Goal: Information Seeking & Learning: Learn about a topic

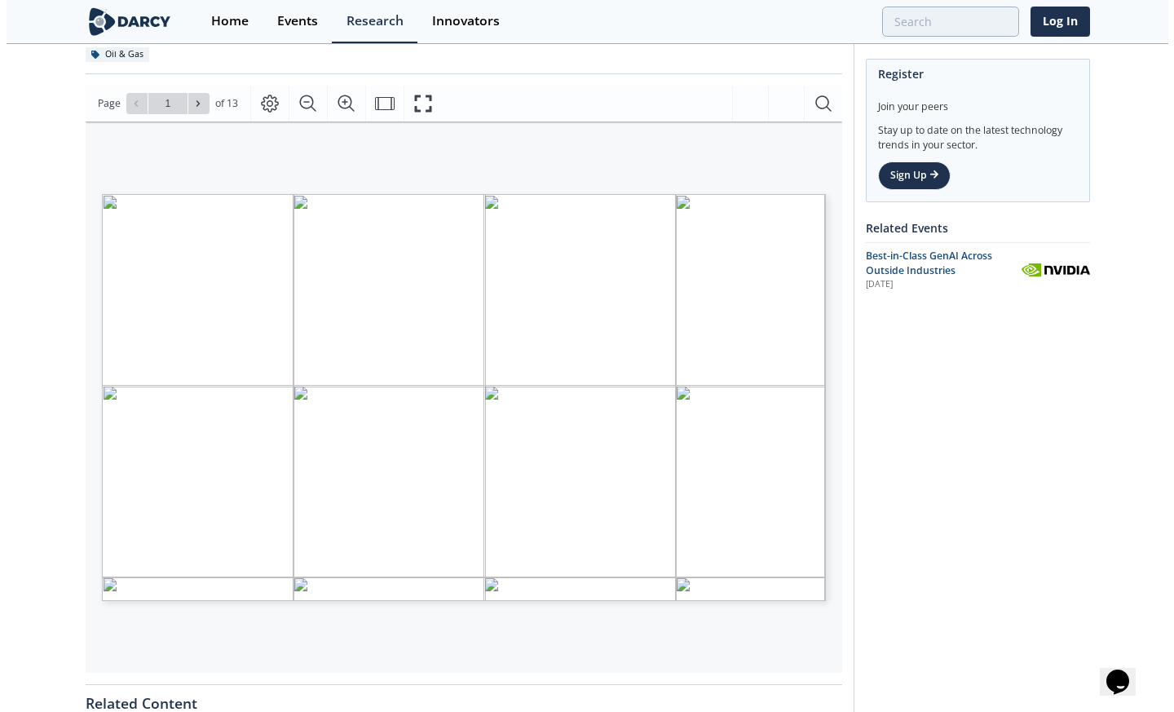
scroll to position [245, 0]
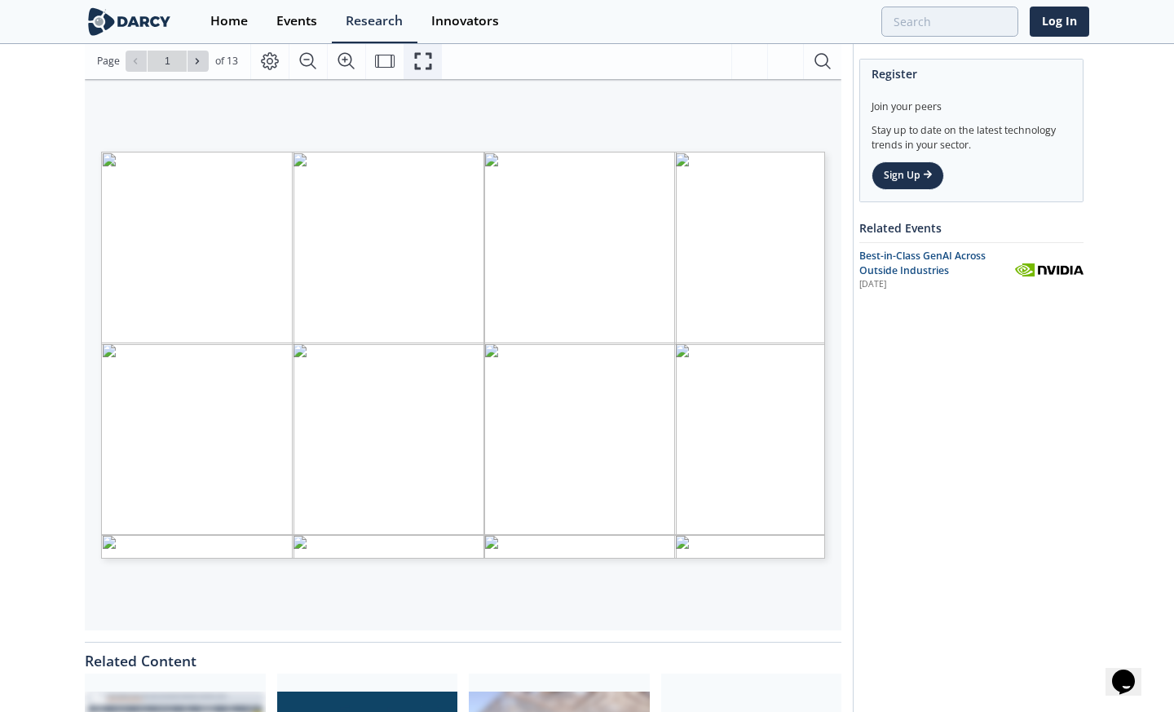
click at [414, 64] on icon "Fullscreen" at bounding box center [422, 60] width 17 height 17
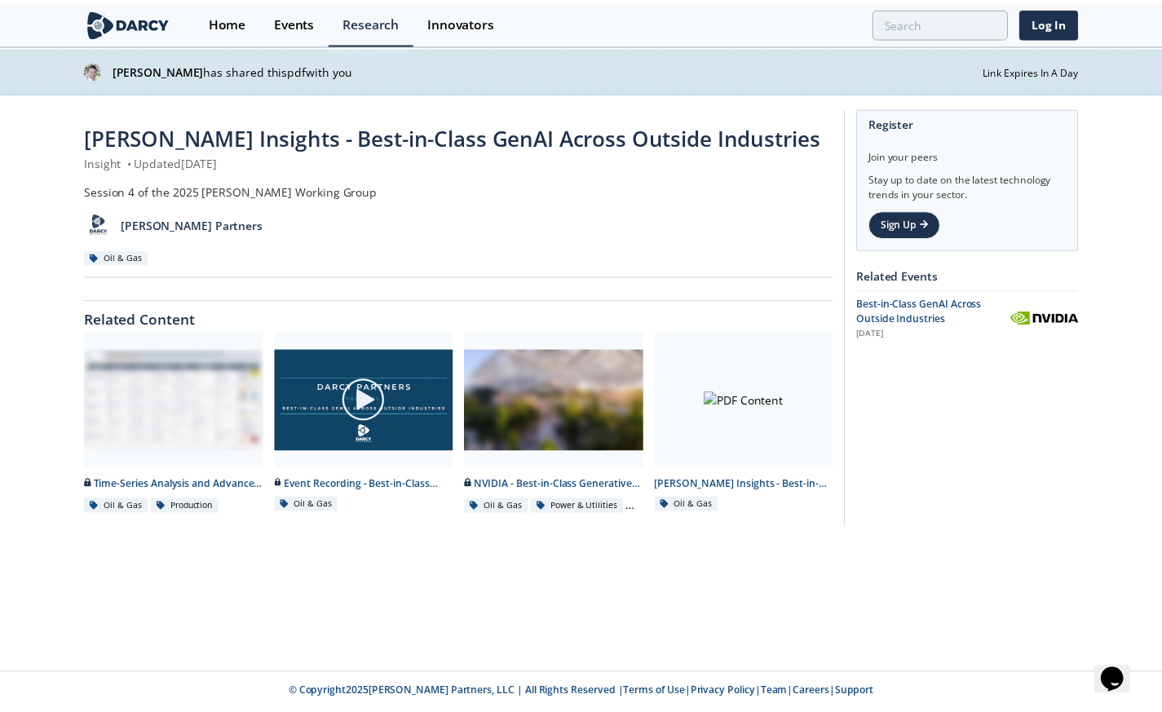
scroll to position [0, 0]
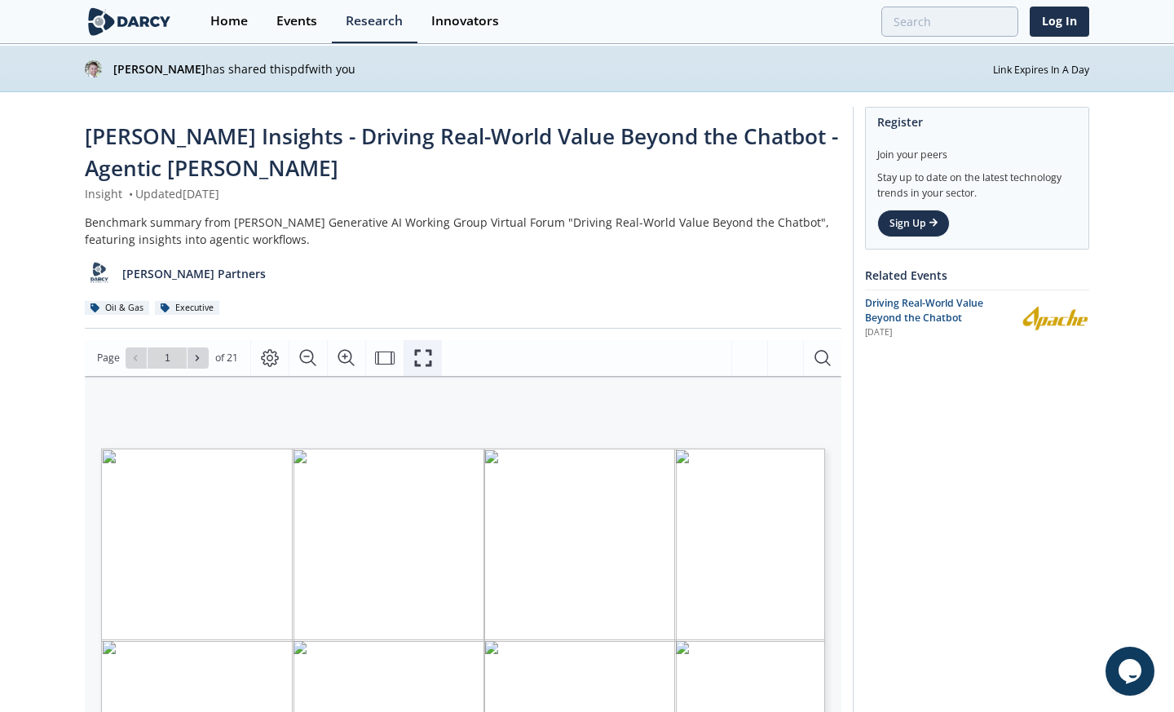
click at [422, 355] on icon "Fullscreen" at bounding box center [423, 358] width 20 height 20
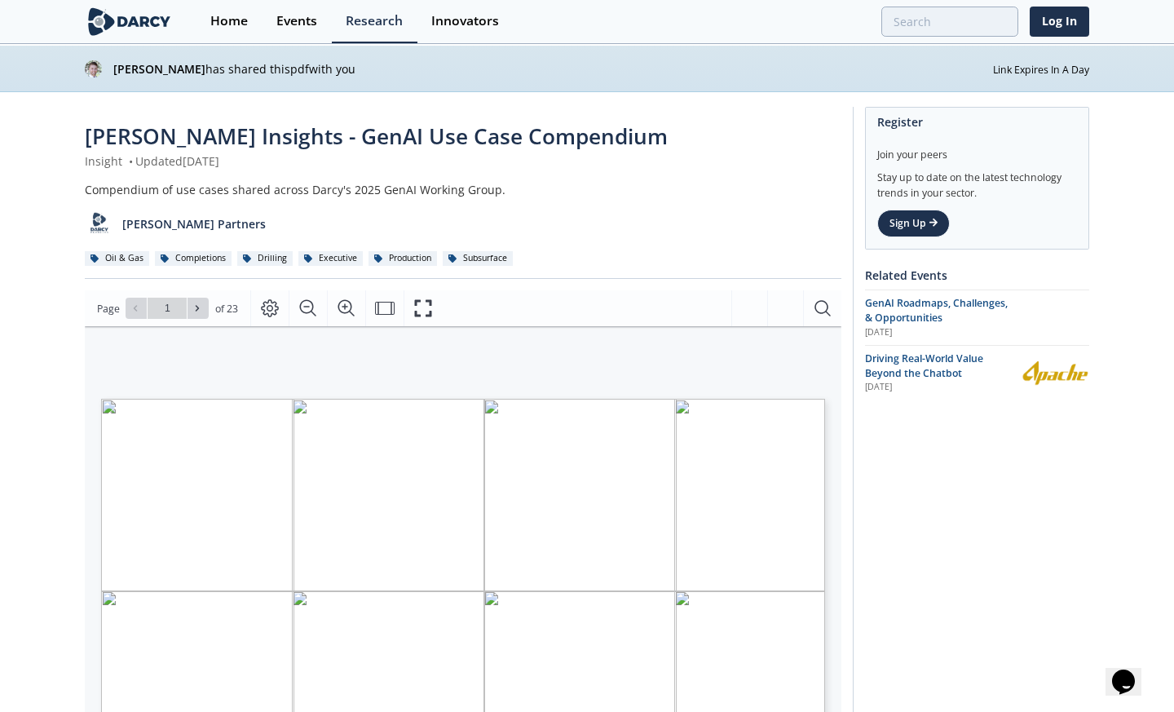
type input "2"
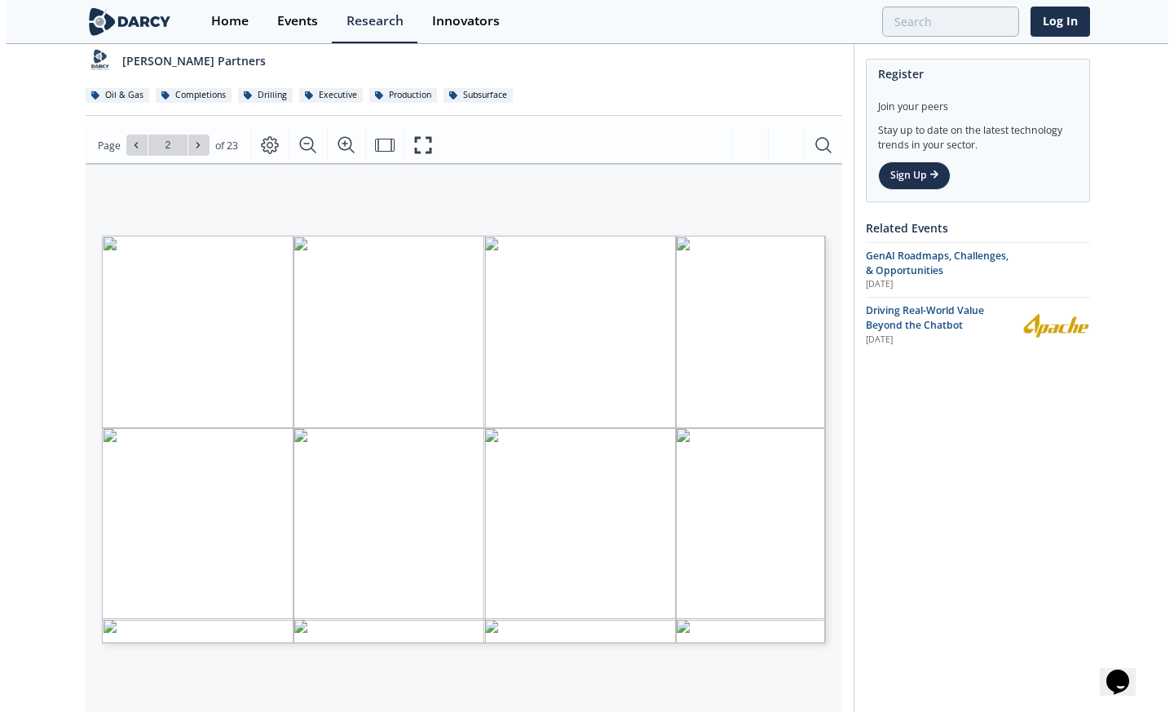
scroll to position [245, 0]
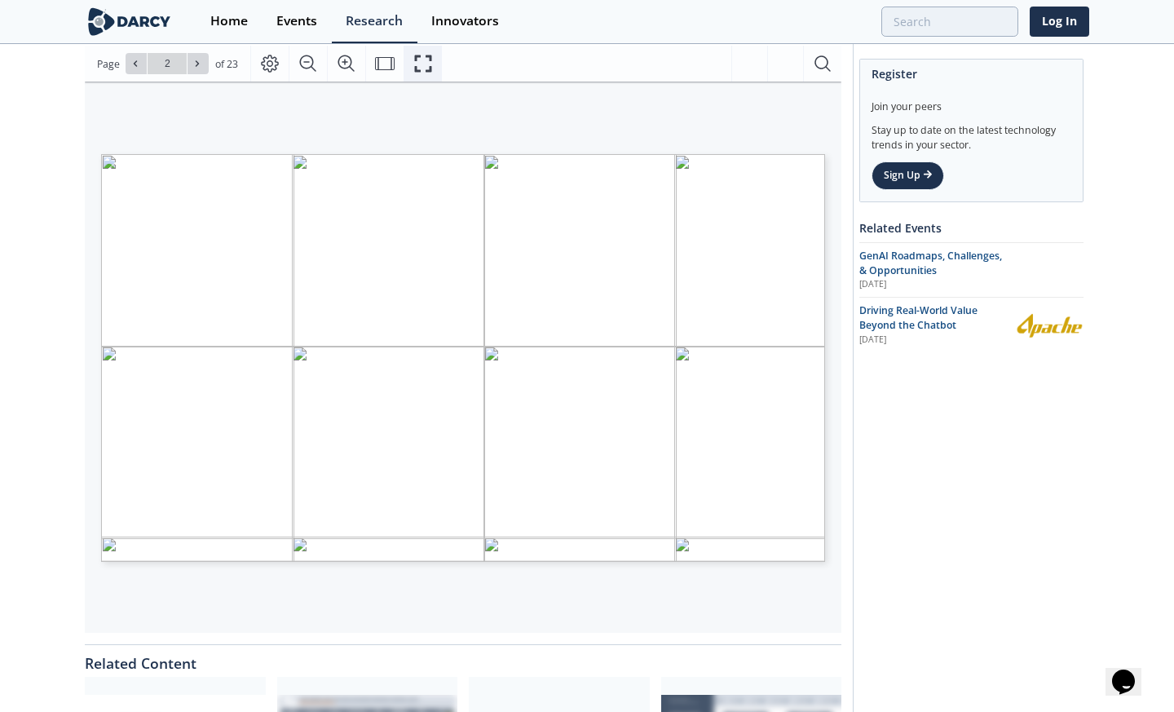
click at [419, 68] on icon "Fullscreen" at bounding box center [423, 64] width 20 height 20
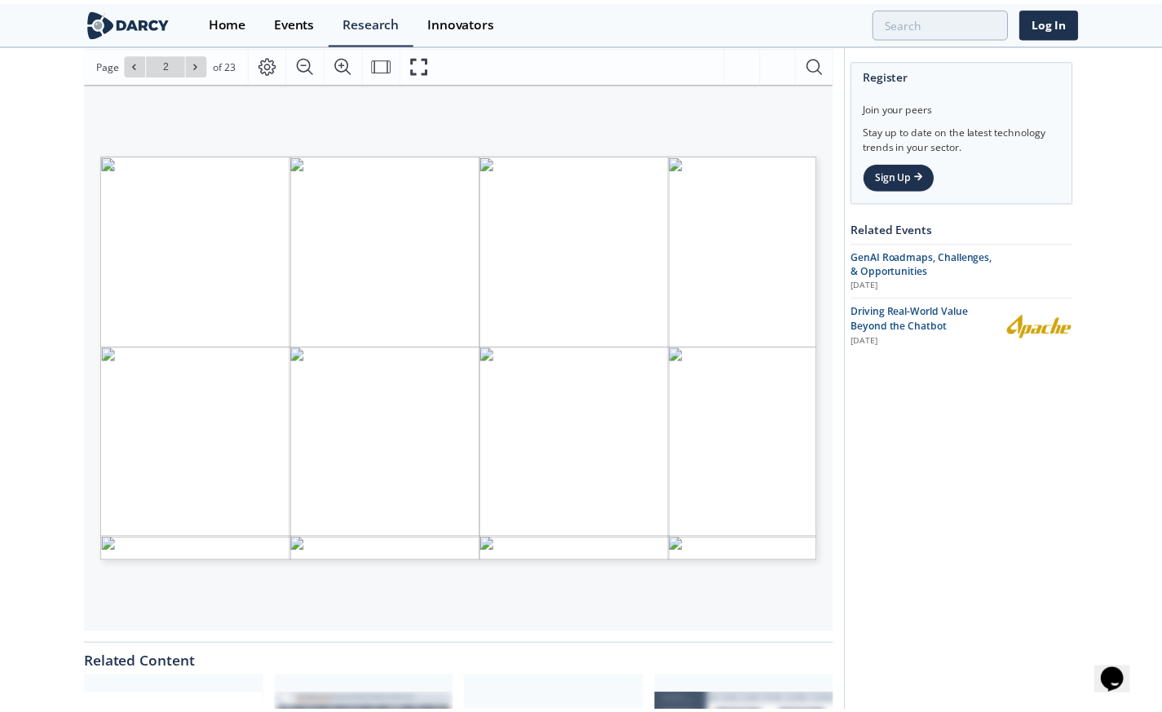
scroll to position [0, 0]
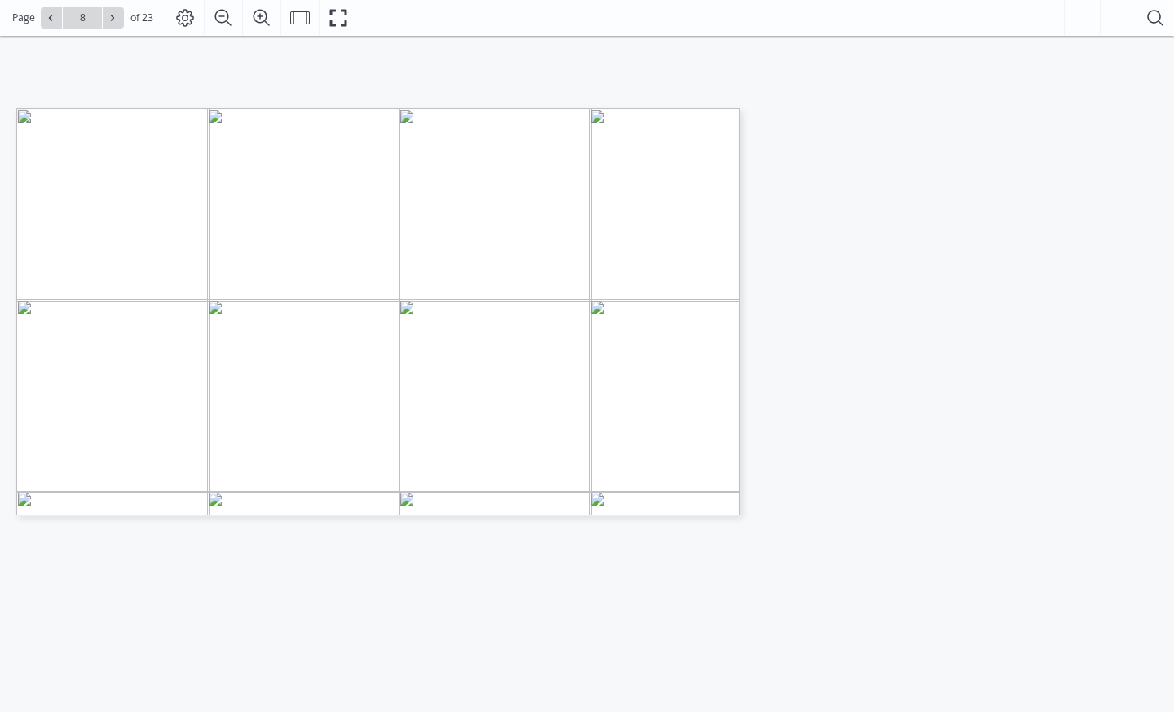
type input "9"
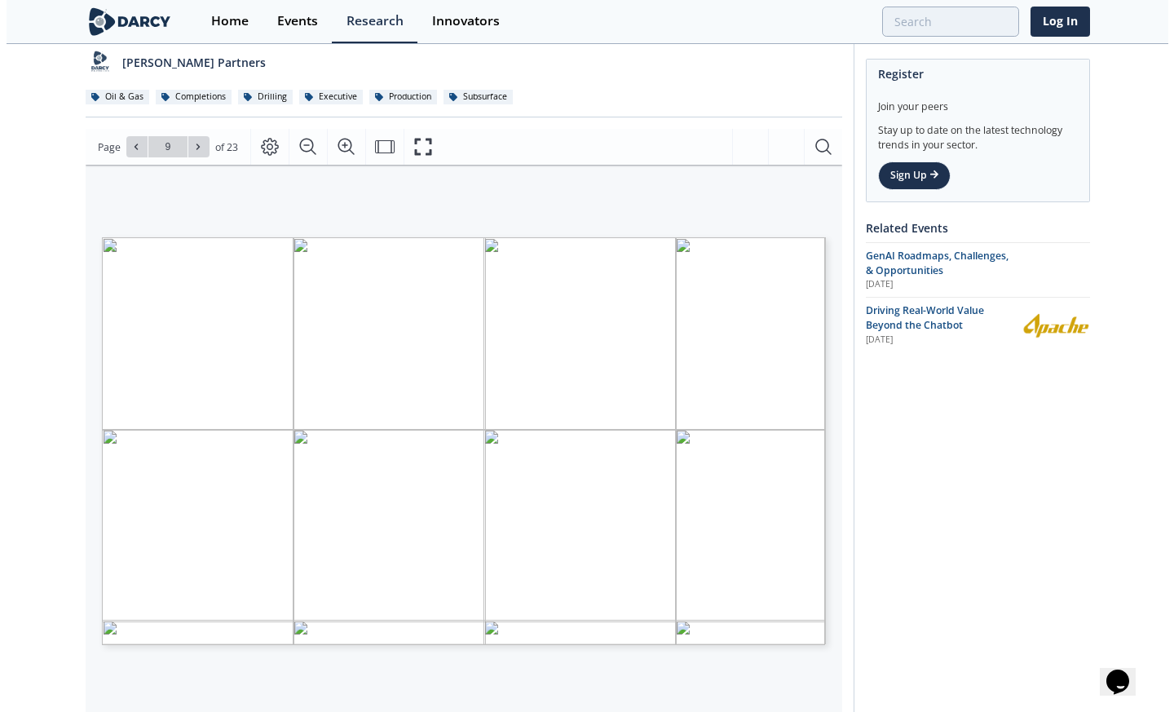
scroll to position [163, 0]
click at [414, 141] on icon "Fullscreen" at bounding box center [422, 145] width 17 height 17
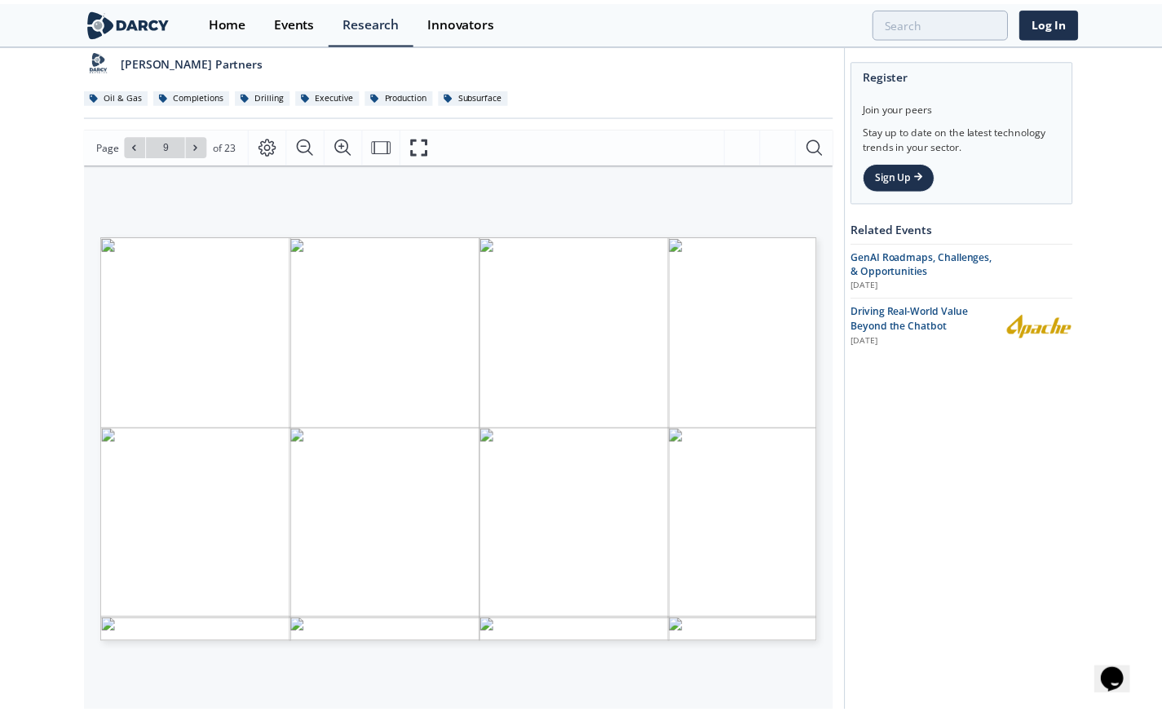
scroll to position [0, 0]
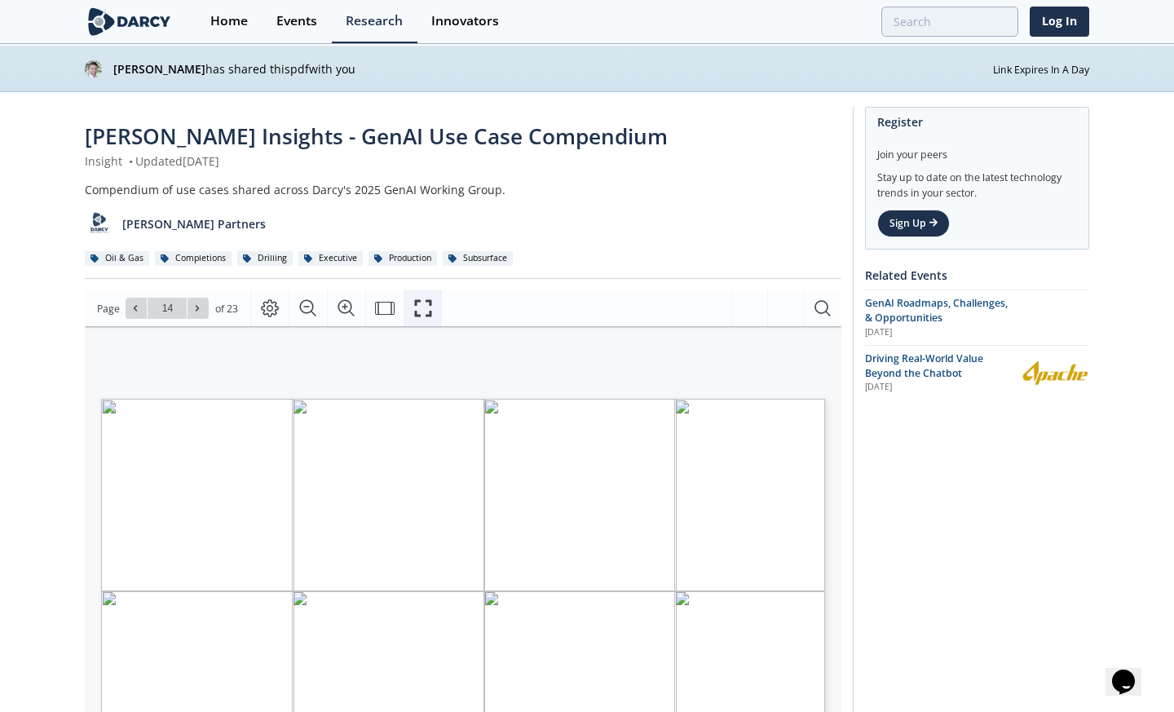
click at [431, 312] on button "Fullscreen" at bounding box center [423, 308] width 38 height 36
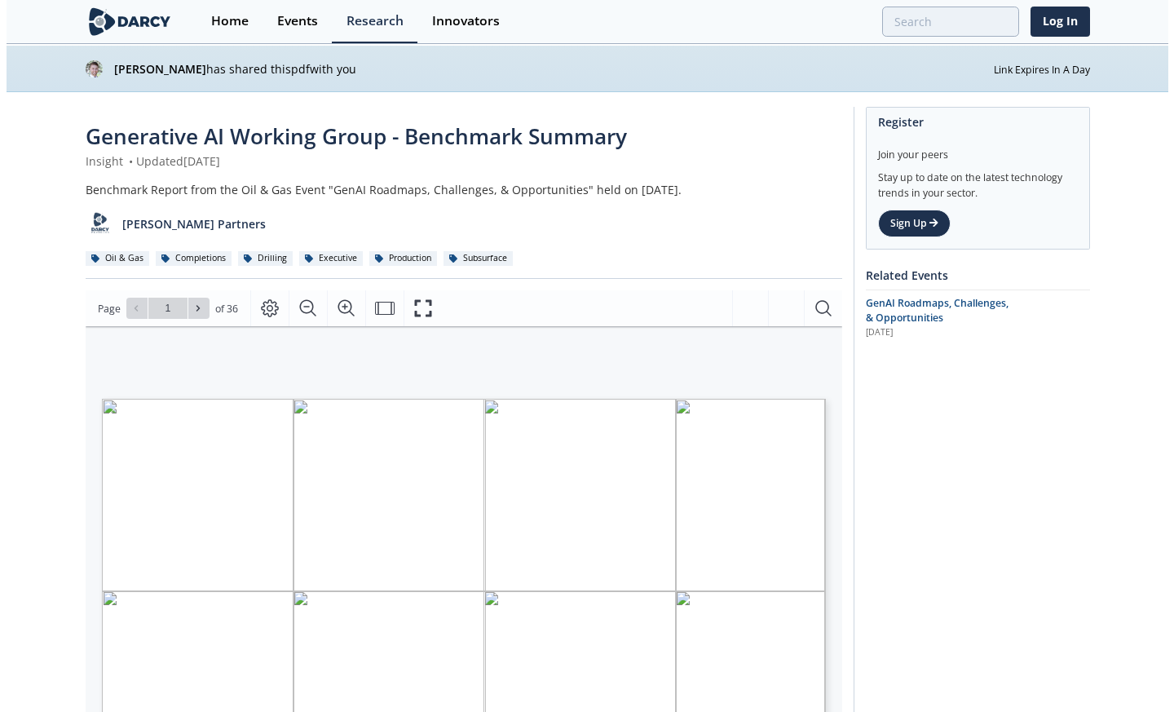
scroll to position [163, 0]
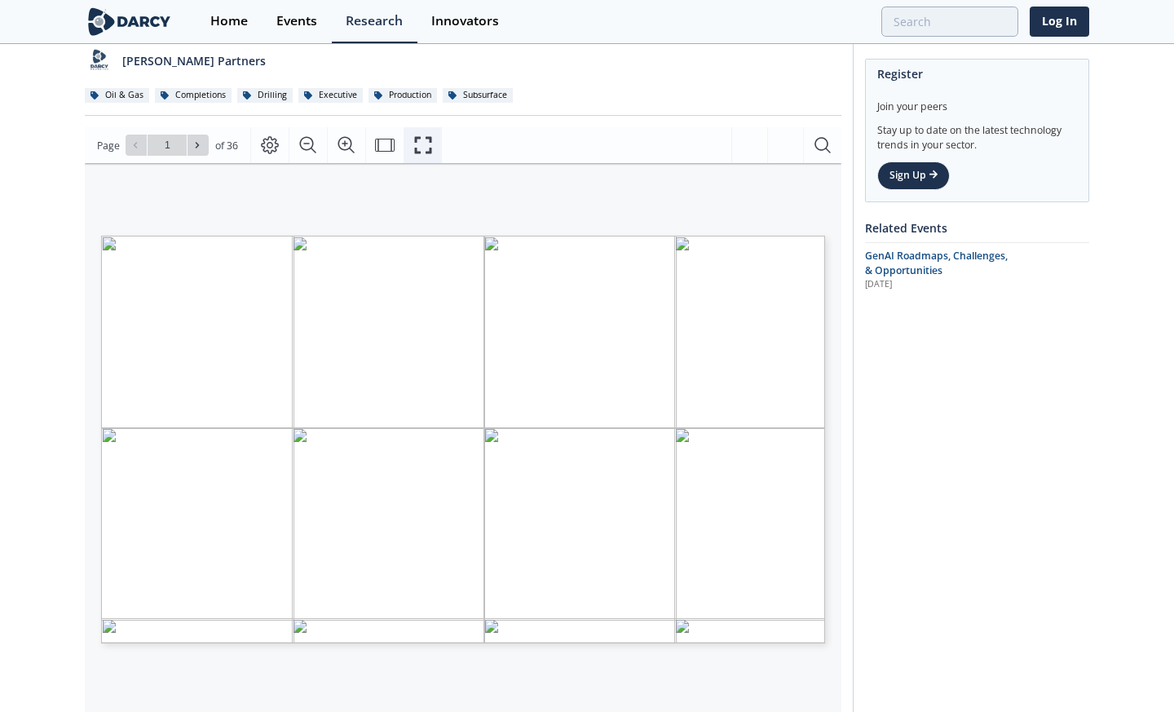
click at [422, 140] on icon "Fullscreen" at bounding box center [423, 145] width 20 height 20
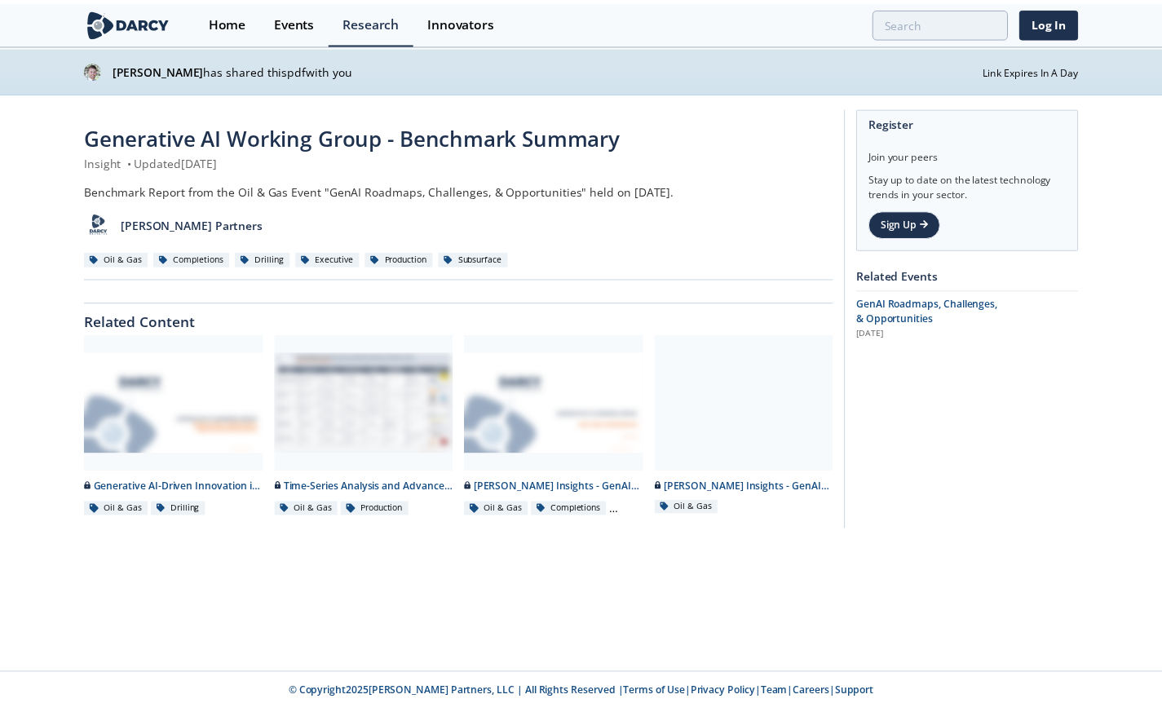
scroll to position [0, 0]
